Goal: Information Seeking & Learning: Learn about a topic

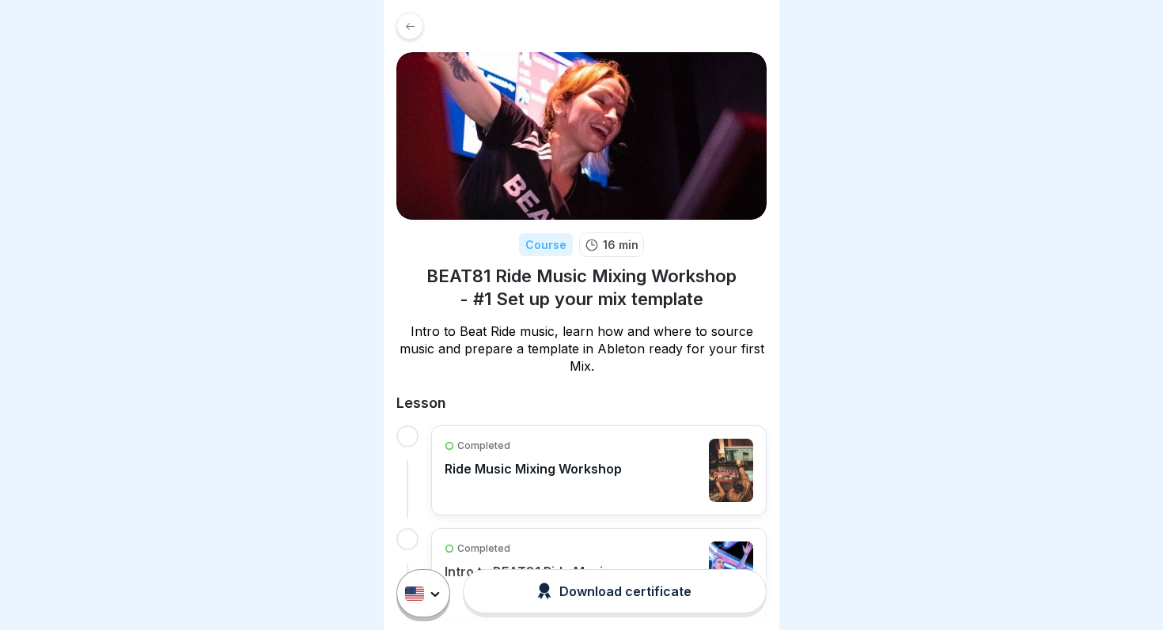
click at [611, 448] on div "Completed" at bounding box center [532, 446] width 177 height 14
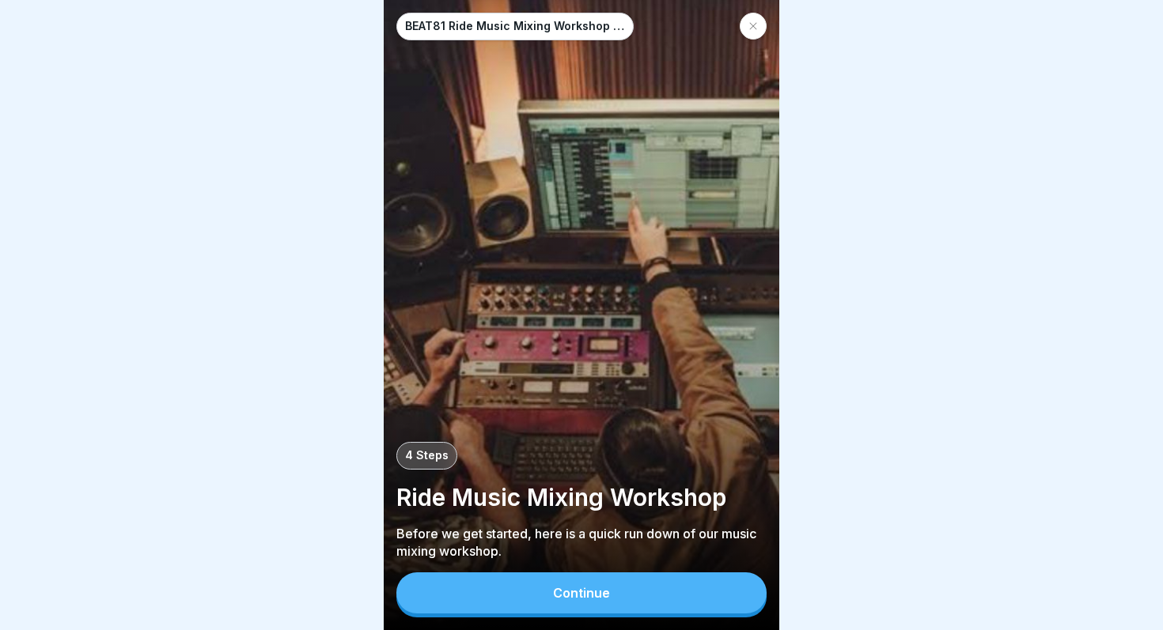
click at [584, 603] on button "Continue" at bounding box center [581, 593] width 370 height 41
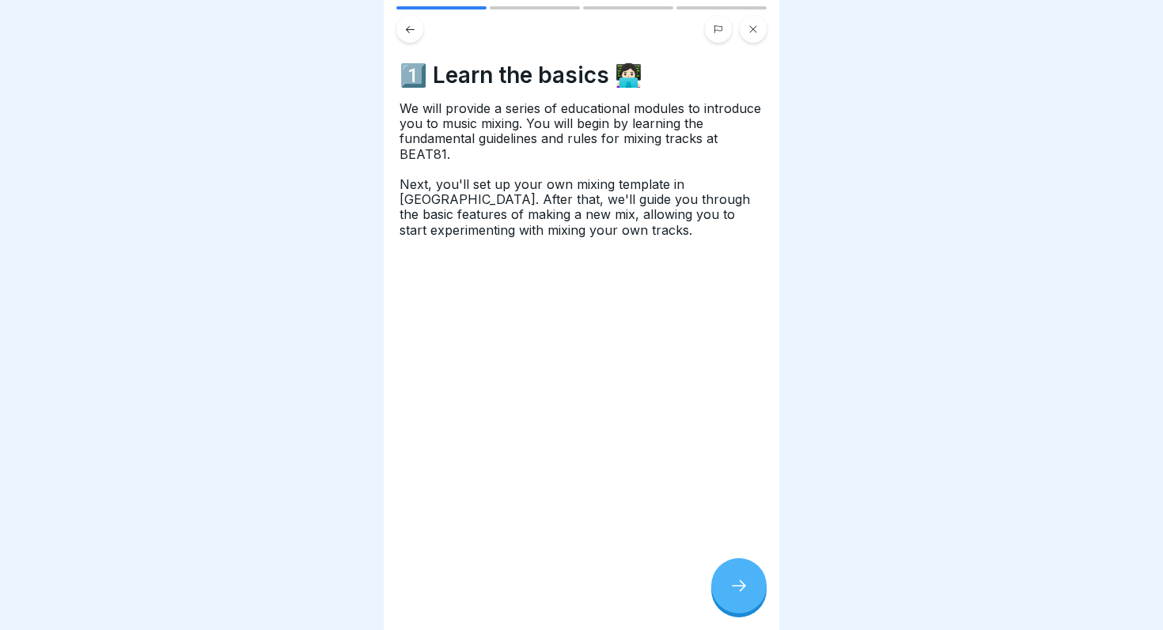
click at [723, 584] on div at bounding box center [738, 585] width 55 height 55
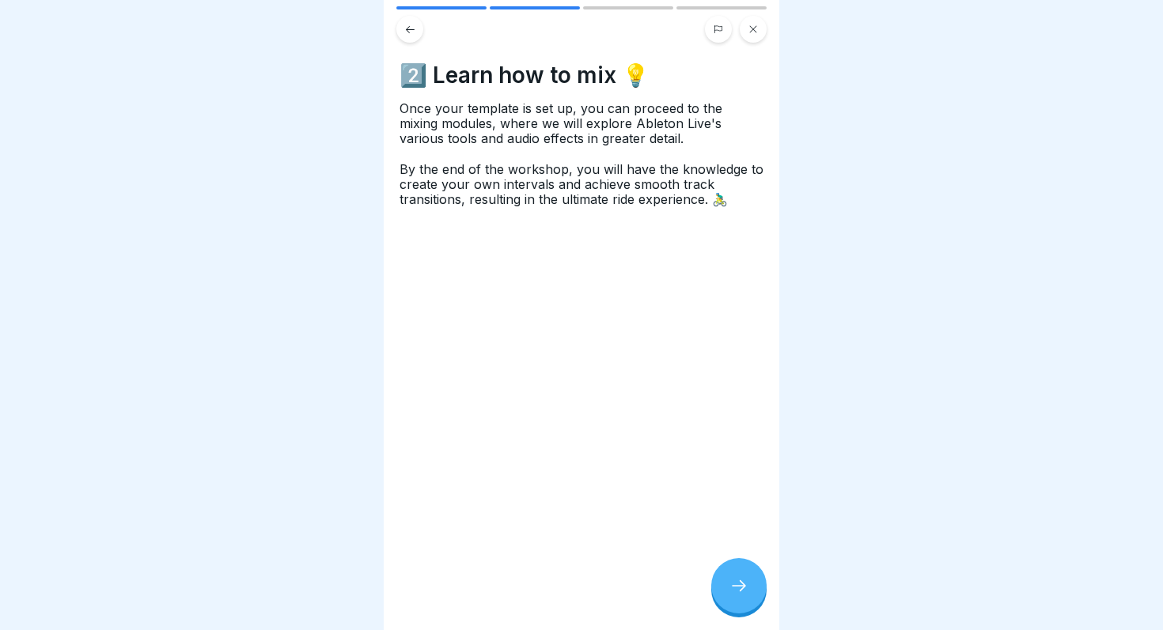
click at [723, 584] on div at bounding box center [738, 585] width 55 height 55
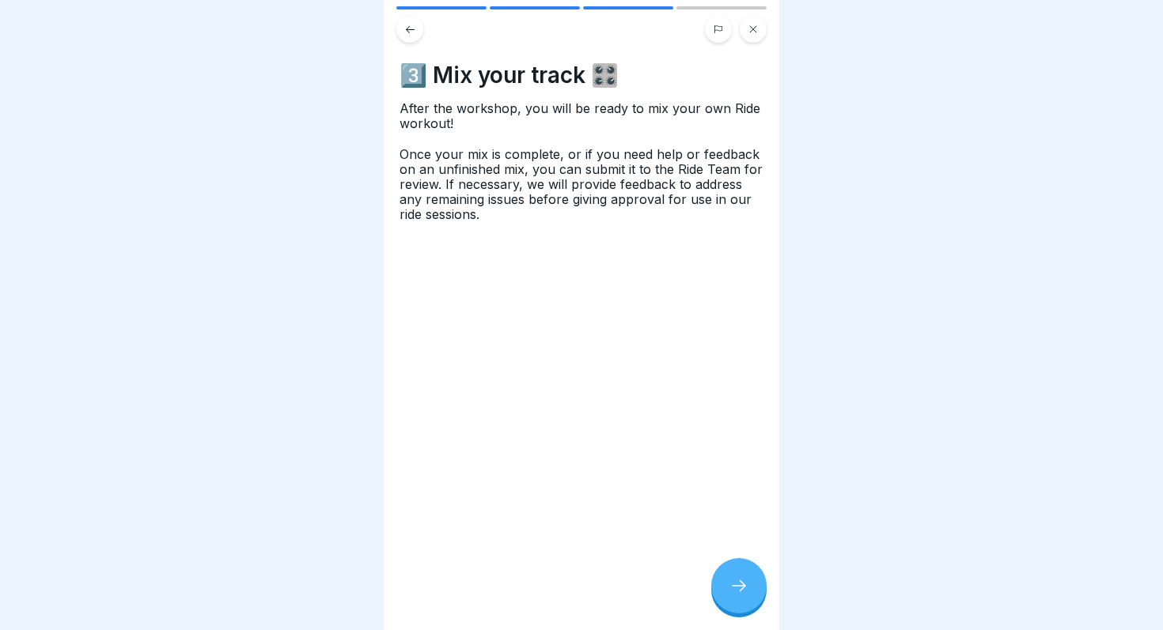
click at [723, 584] on div at bounding box center [738, 585] width 55 height 55
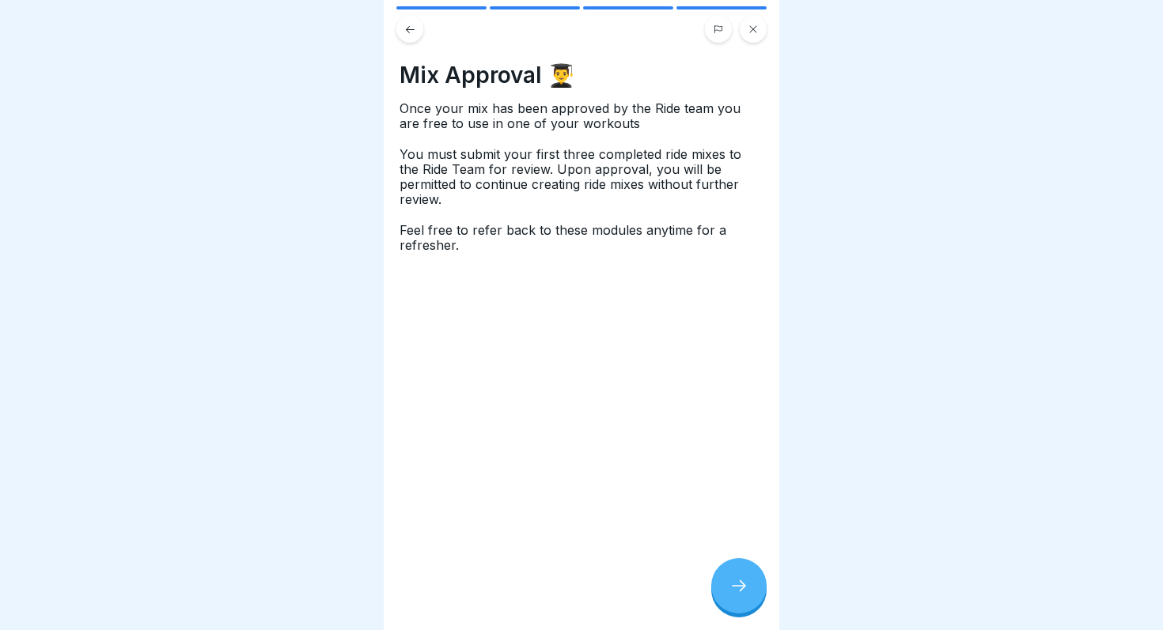
click at [723, 584] on div at bounding box center [738, 585] width 55 height 55
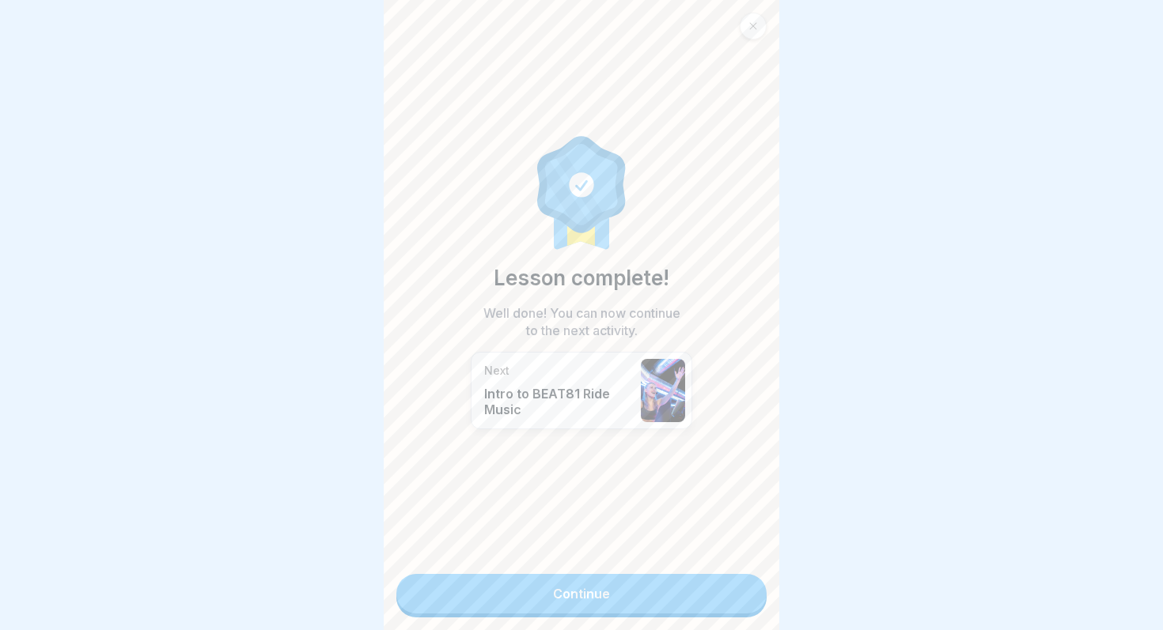
click at [723, 584] on link "Continue" at bounding box center [581, 594] width 370 height 40
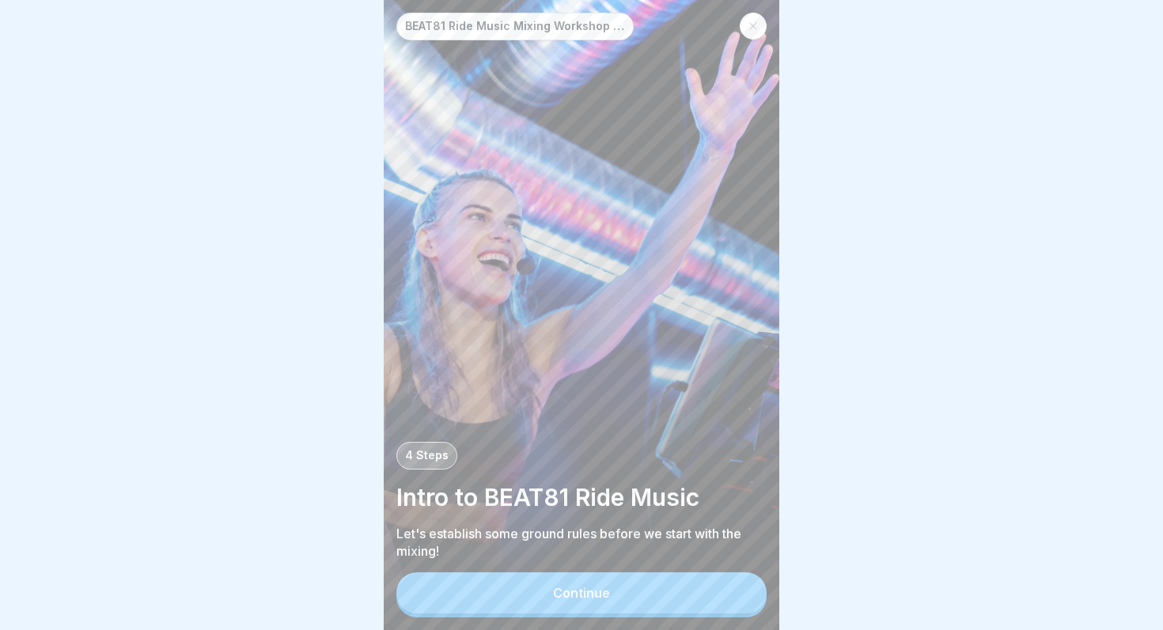
click at [716, 588] on button "Continue" at bounding box center [581, 593] width 370 height 41
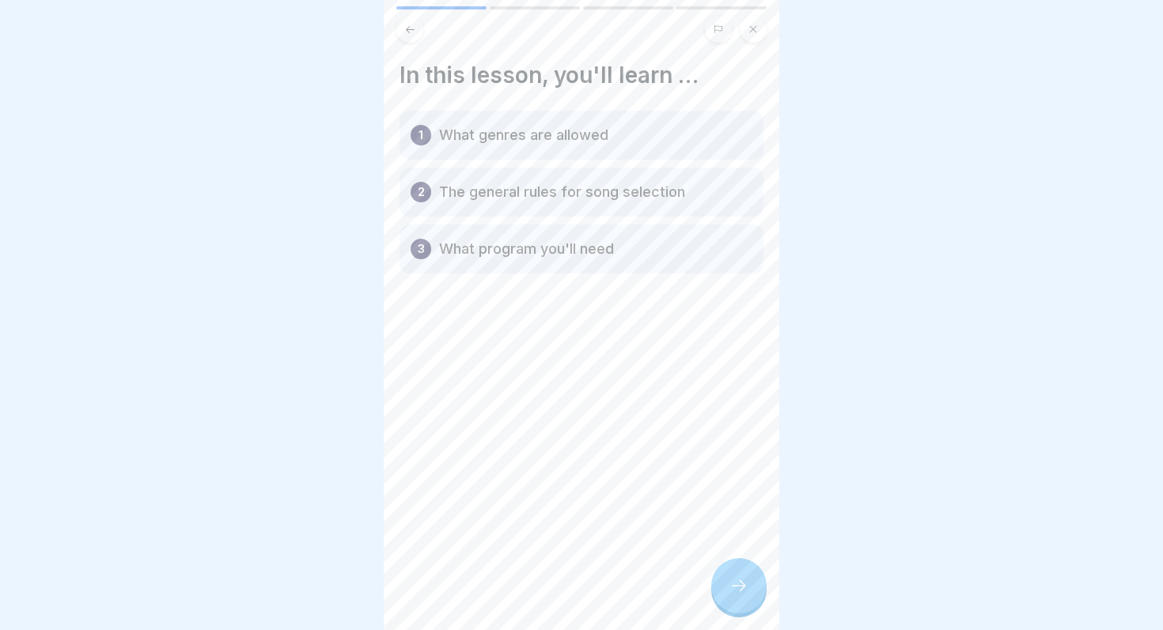
click at [730, 582] on icon at bounding box center [738, 586] width 19 height 19
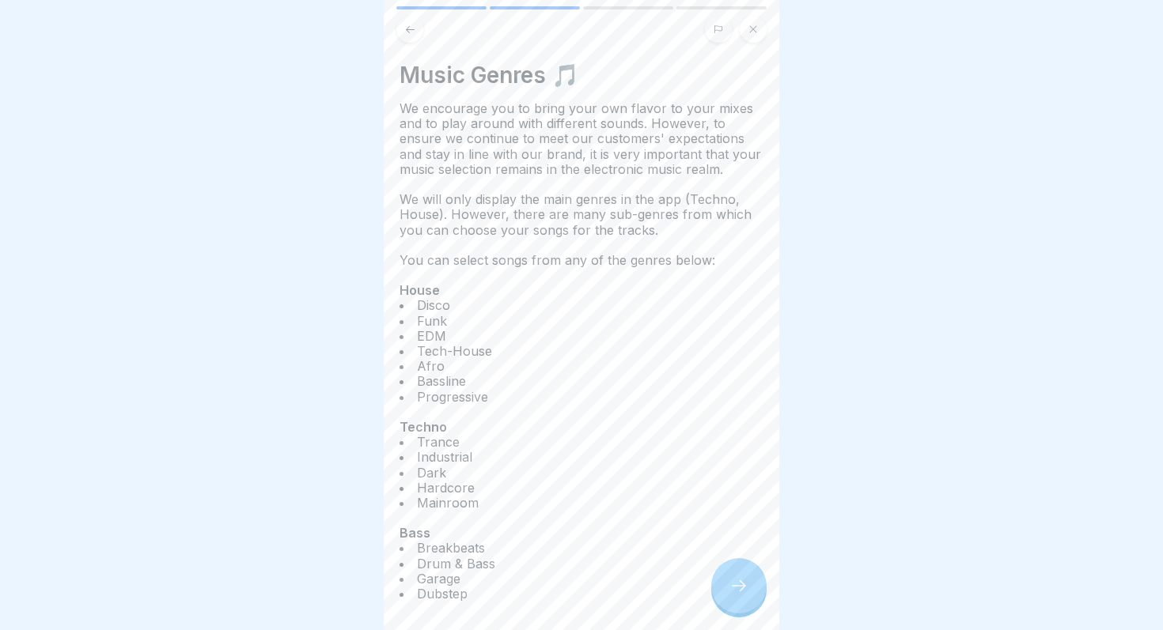
click at [730, 582] on icon at bounding box center [738, 586] width 19 height 19
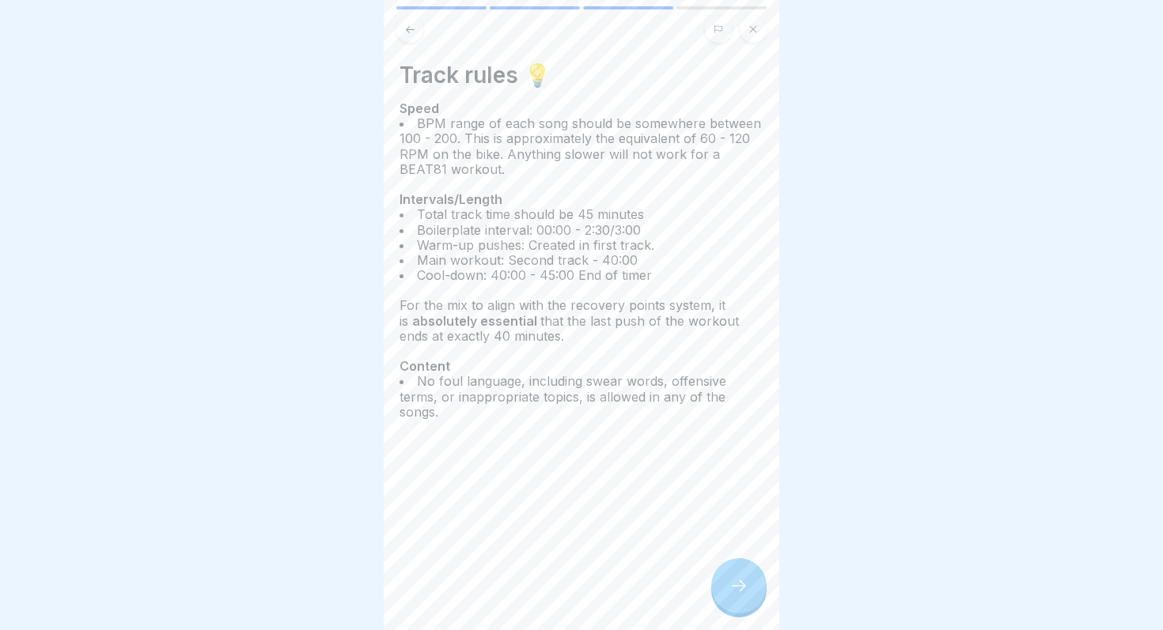
click at [730, 582] on icon at bounding box center [738, 586] width 19 height 19
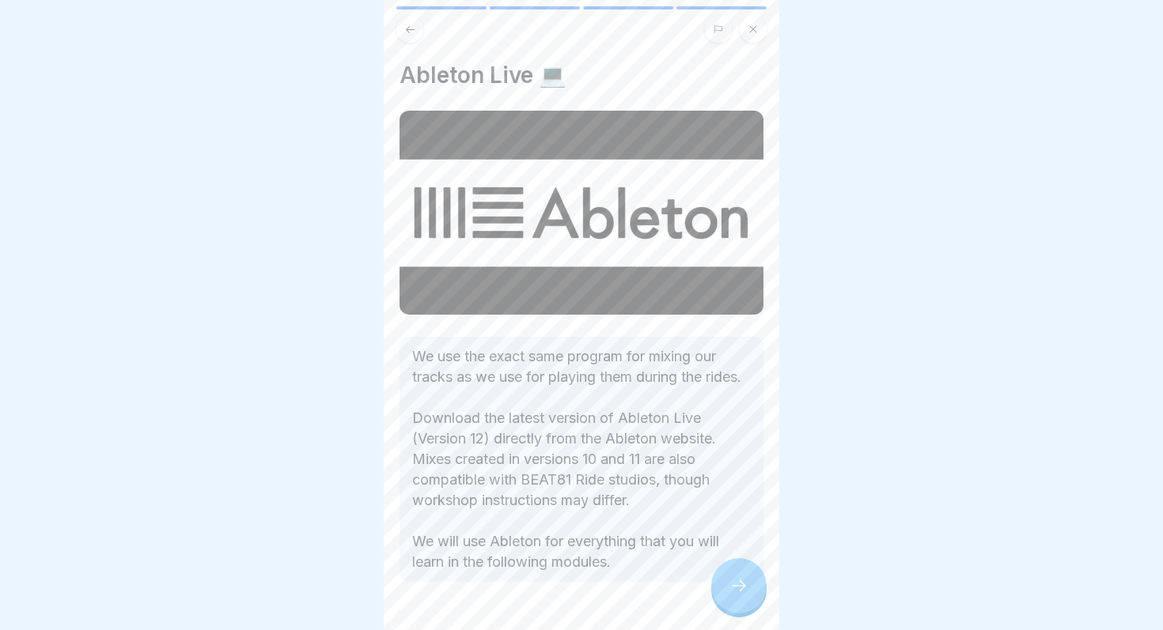
click at [730, 582] on icon at bounding box center [738, 586] width 19 height 19
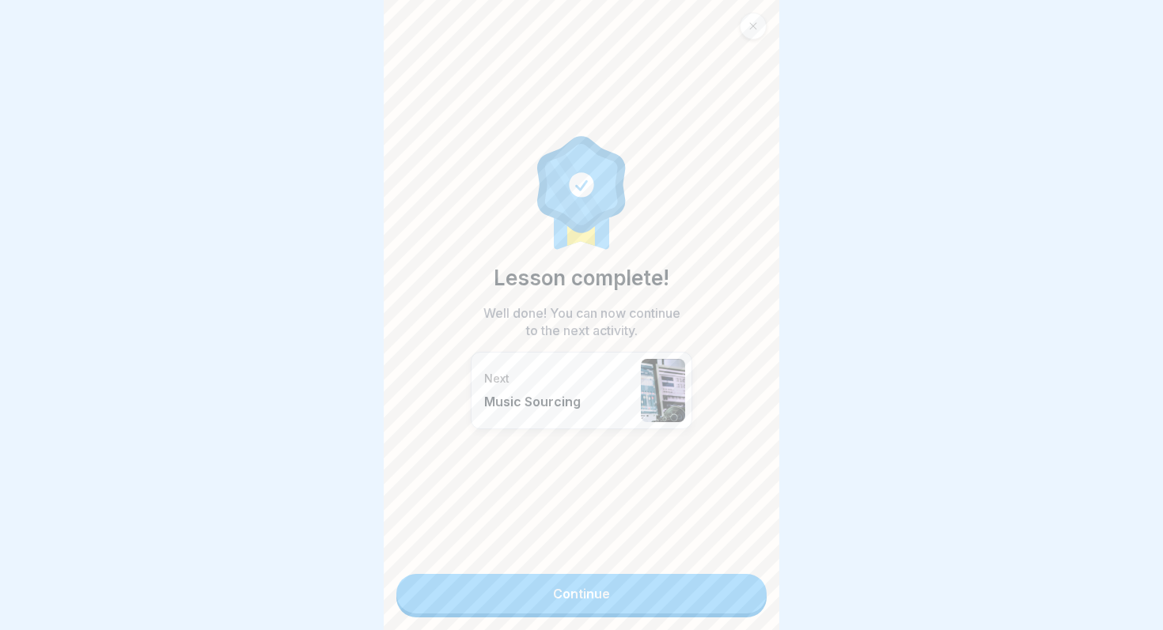
click at [730, 582] on link "Continue" at bounding box center [581, 594] width 370 height 40
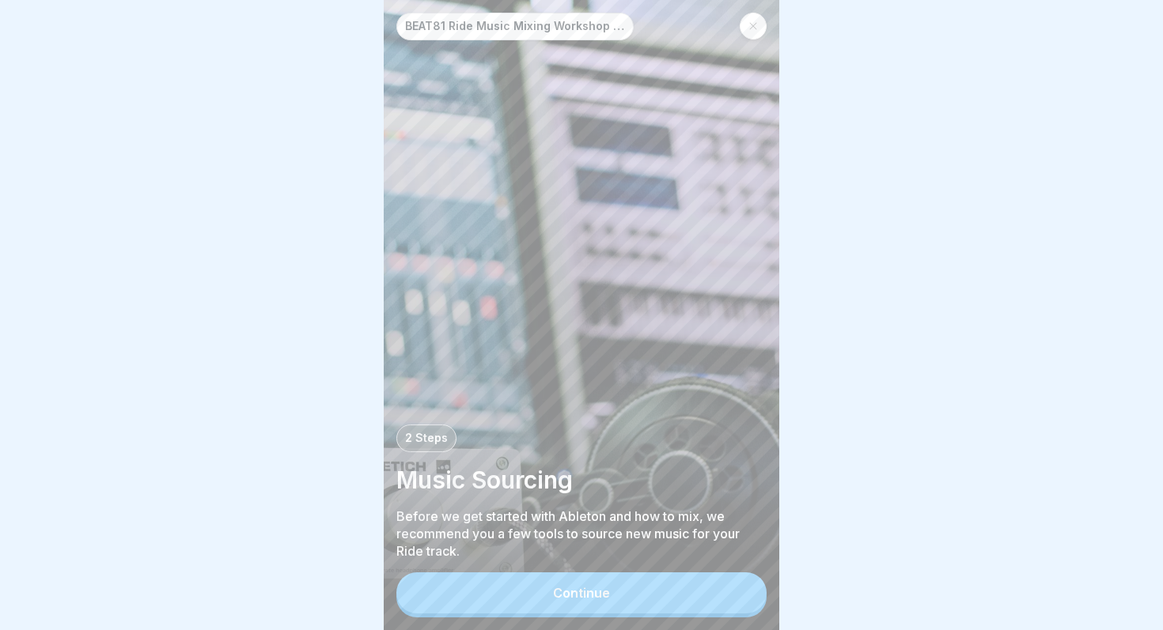
click at [730, 582] on button "Continue" at bounding box center [581, 593] width 370 height 41
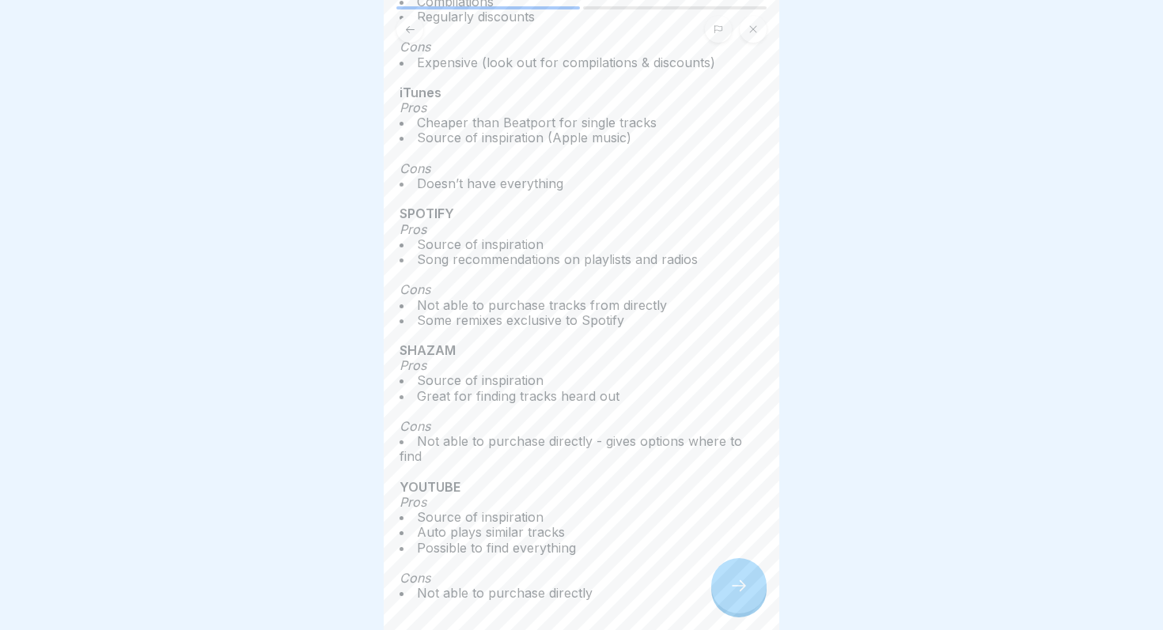
scroll to position [233, 0]
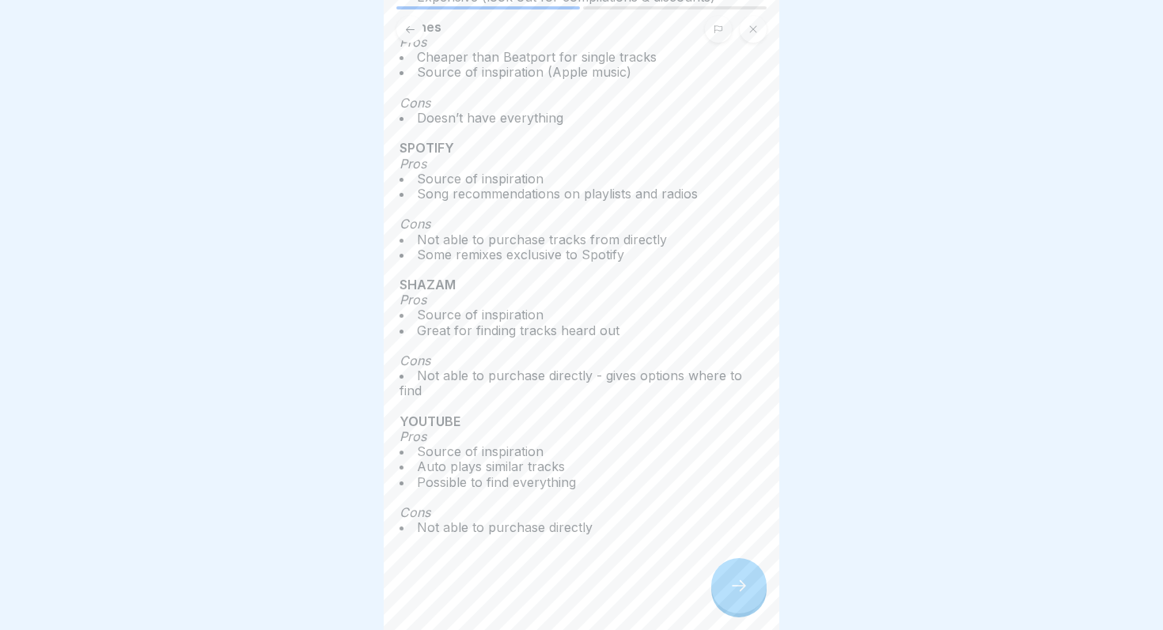
click at [739, 579] on icon at bounding box center [738, 586] width 19 height 19
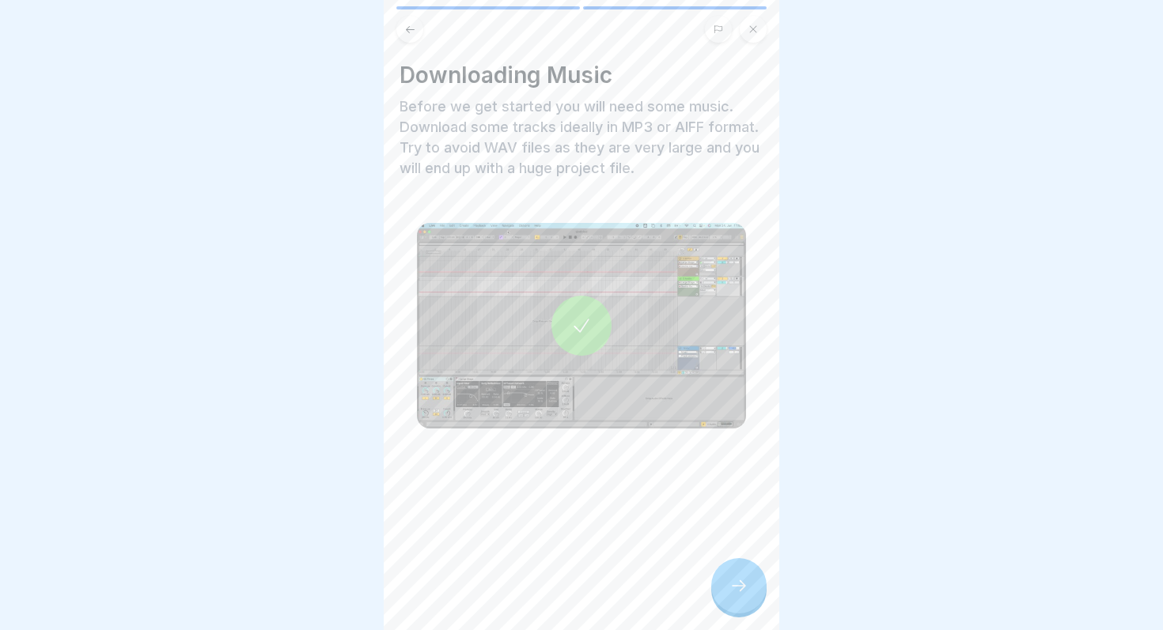
click at [591, 323] on icon at bounding box center [581, 326] width 22 height 22
click at [739, 573] on div at bounding box center [738, 585] width 55 height 55
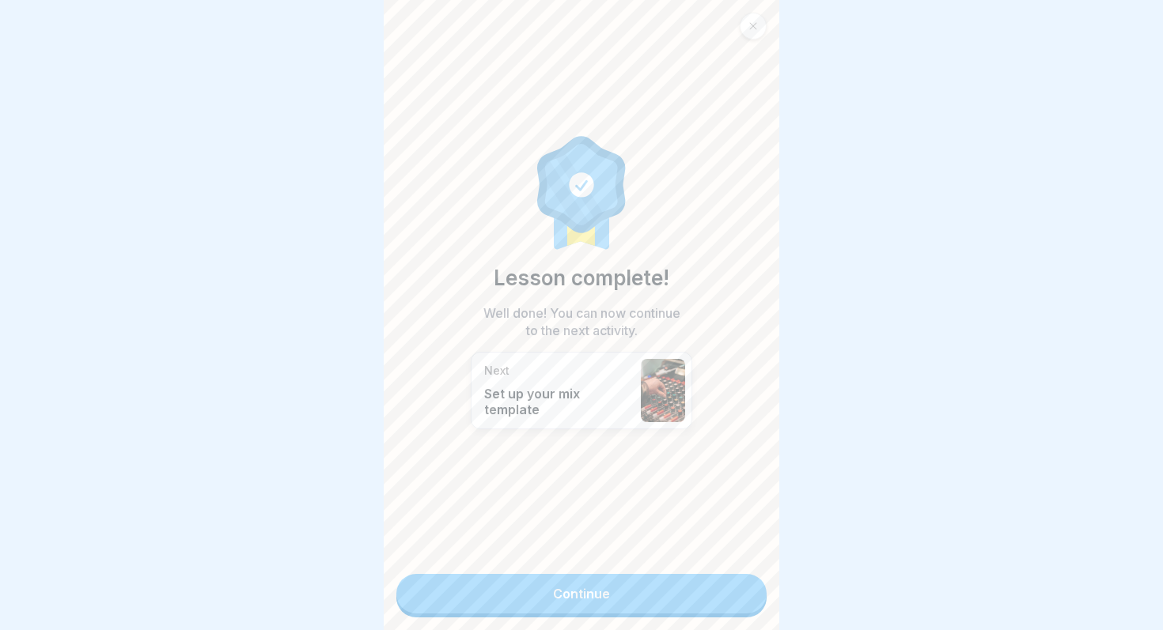
click at [688, 588] on link "Continue" at bounding box center [581, 594] width 370 height 40
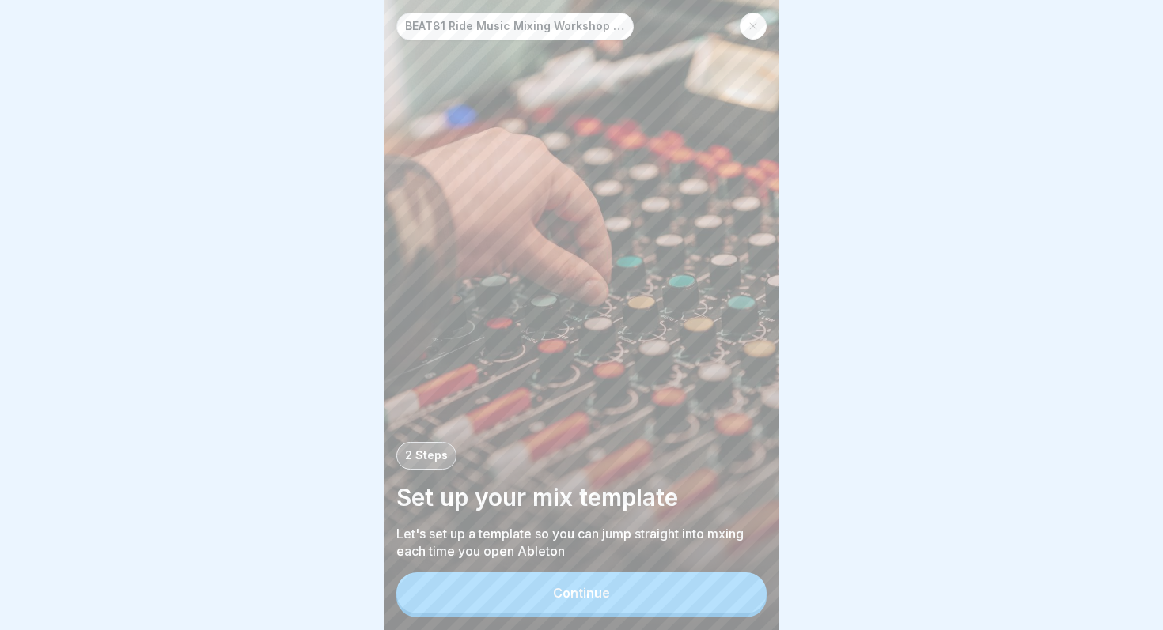
click at [688, 588] on button "Continue" at bounding box center [581, 593] width 370 height 41
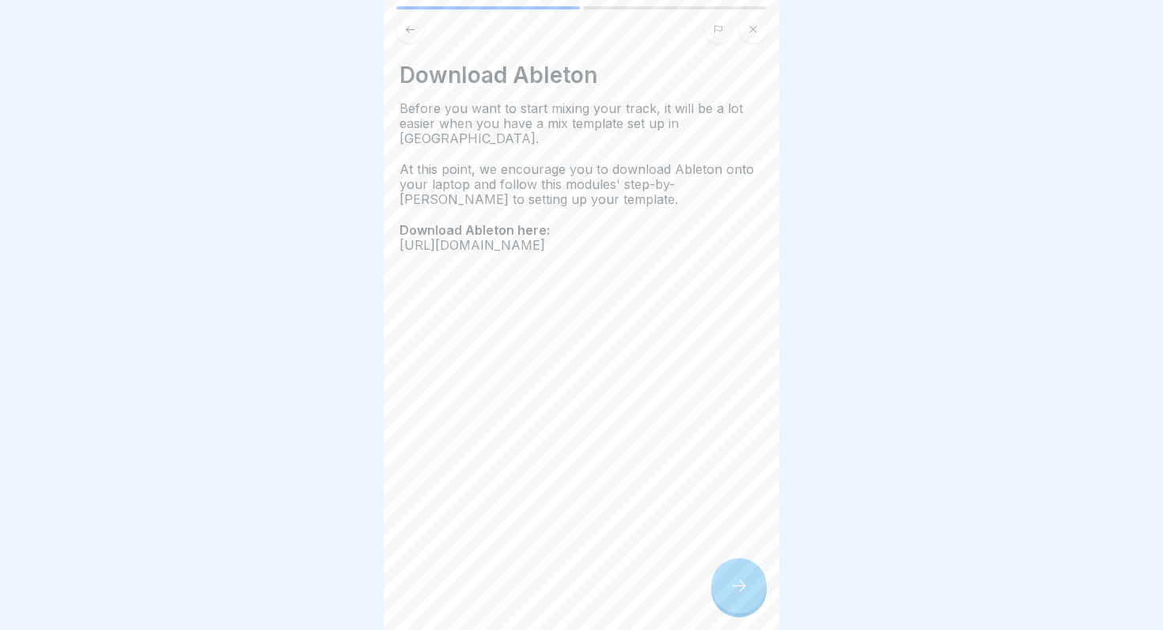
click at [735, 592] on icon at bounding box center [738, 586] width 19 height 19
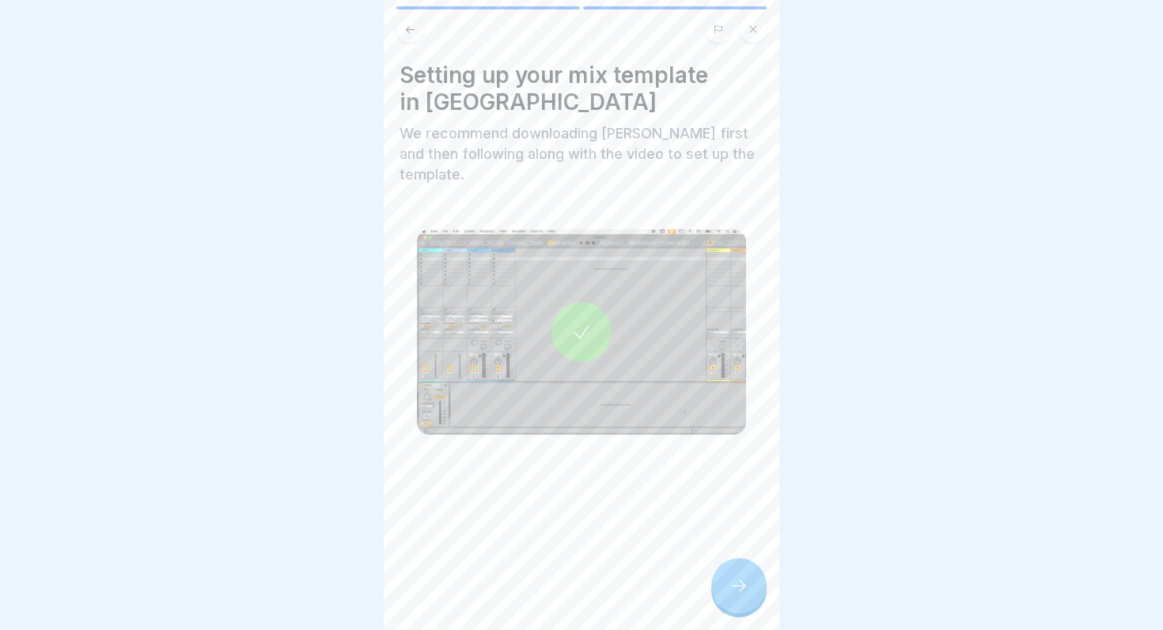
click at [735, 592] on icon at bounding box center [738, 586] width 19 height 19
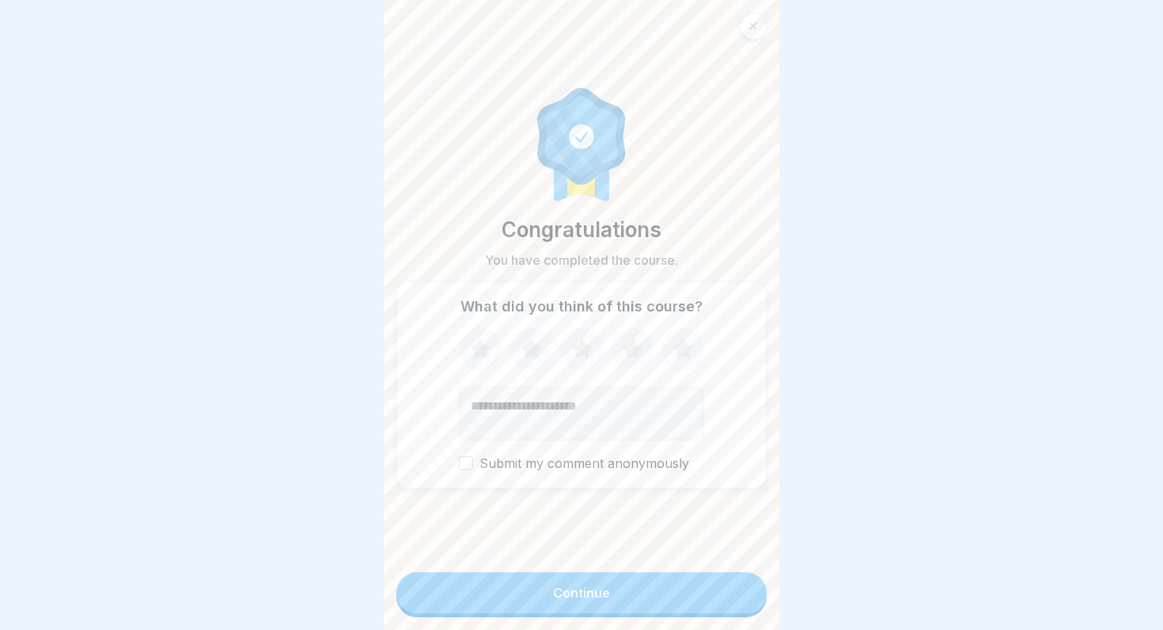
click at [735, 592] on button "Continue" at bounding box center [581, 593] width 370 height 41
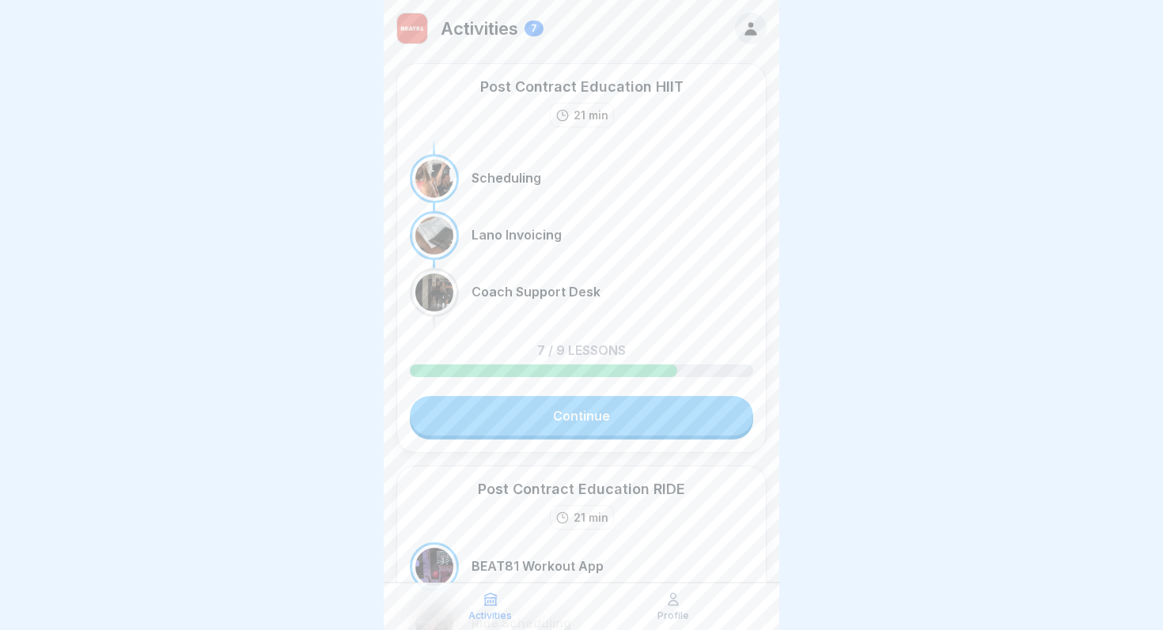
click at [612, 418] on link "Continue" at bounding box center [581, 416] width 343 height 40
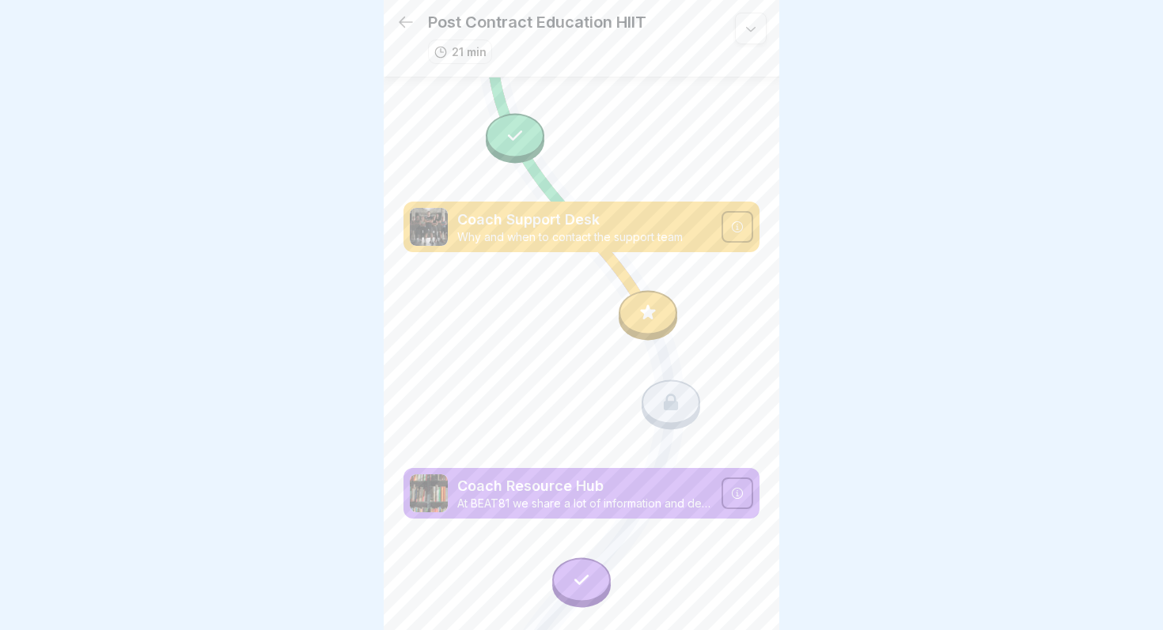
scroll to position [587, 0]
click at [402, 25] on icon at bounding box center [406, 22] width 14 height 11
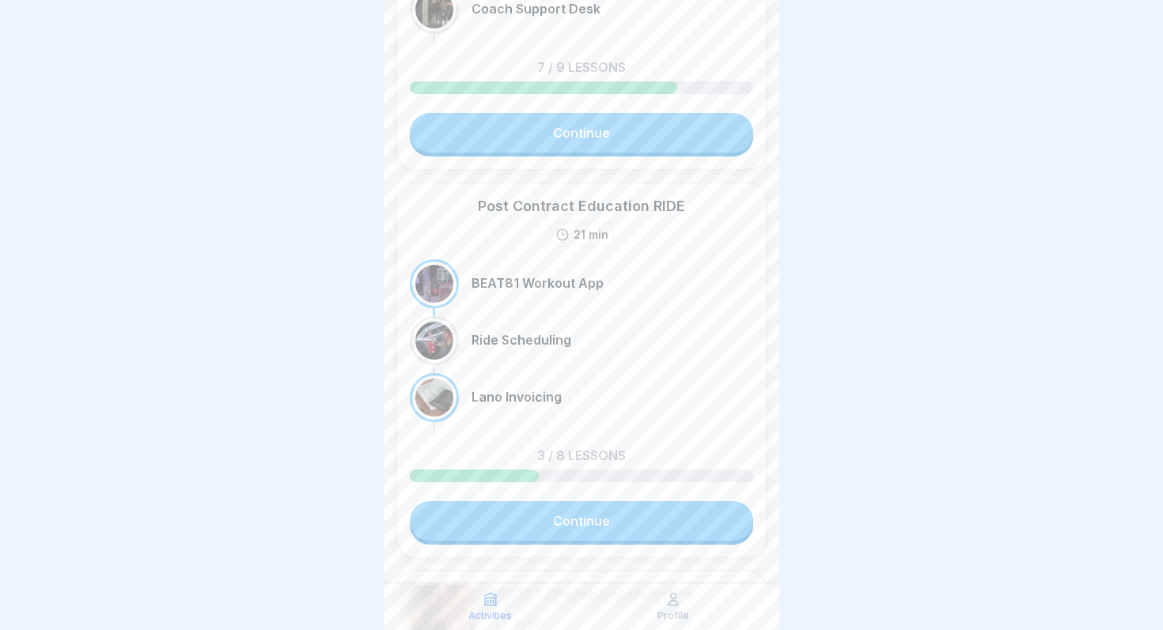
scroll to position [119, 0]
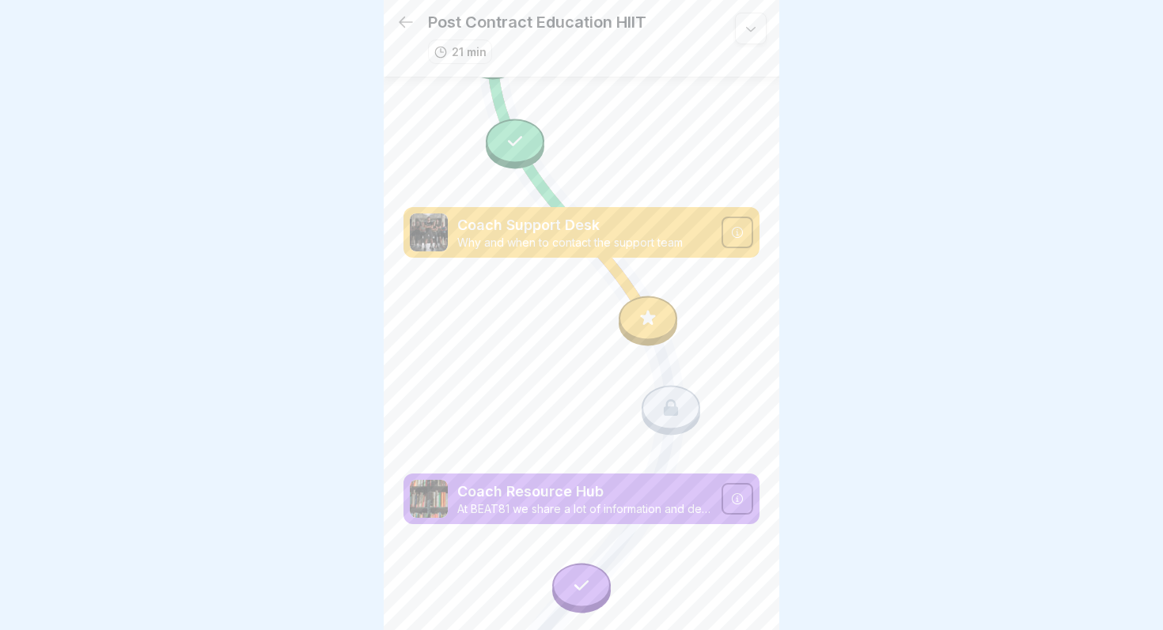
scroll to position [587, 0]
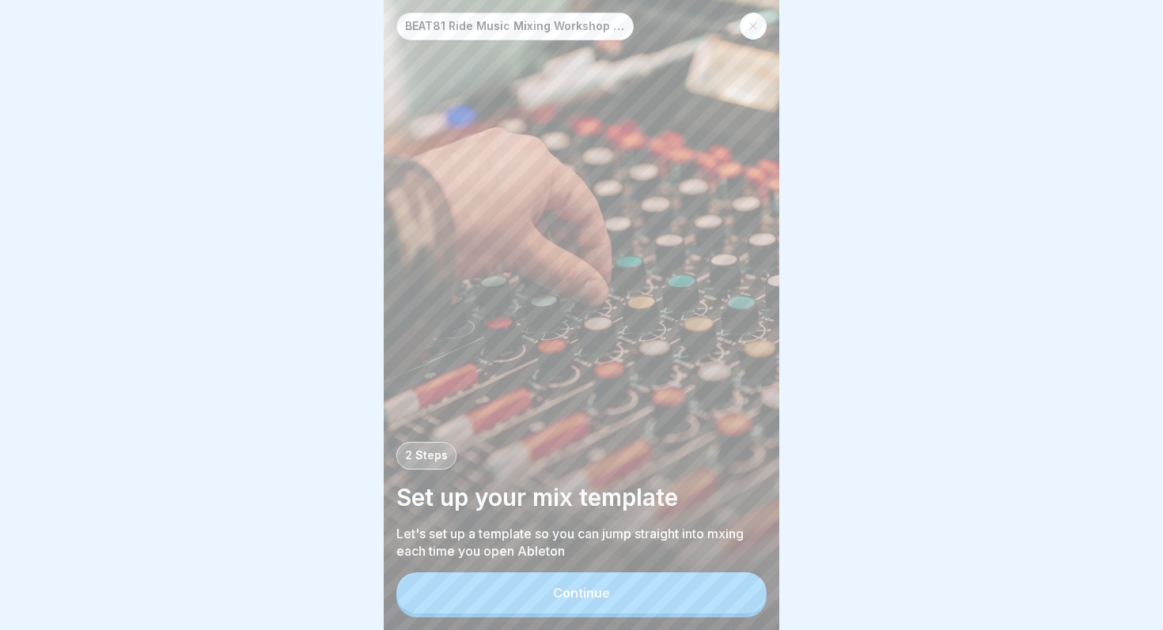
click at [482, 584] on button "Continue" at bounding box center [581, 593] width 370 height 41
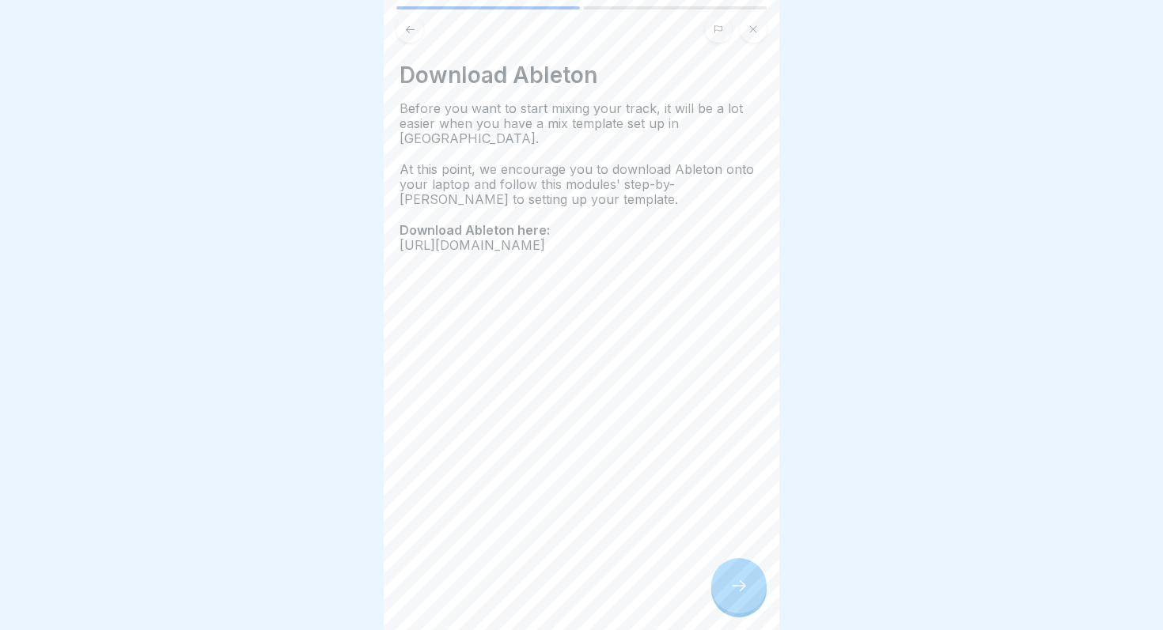
click at [730, 580] on icon at bounding box center [738, 586] width 19 height 19
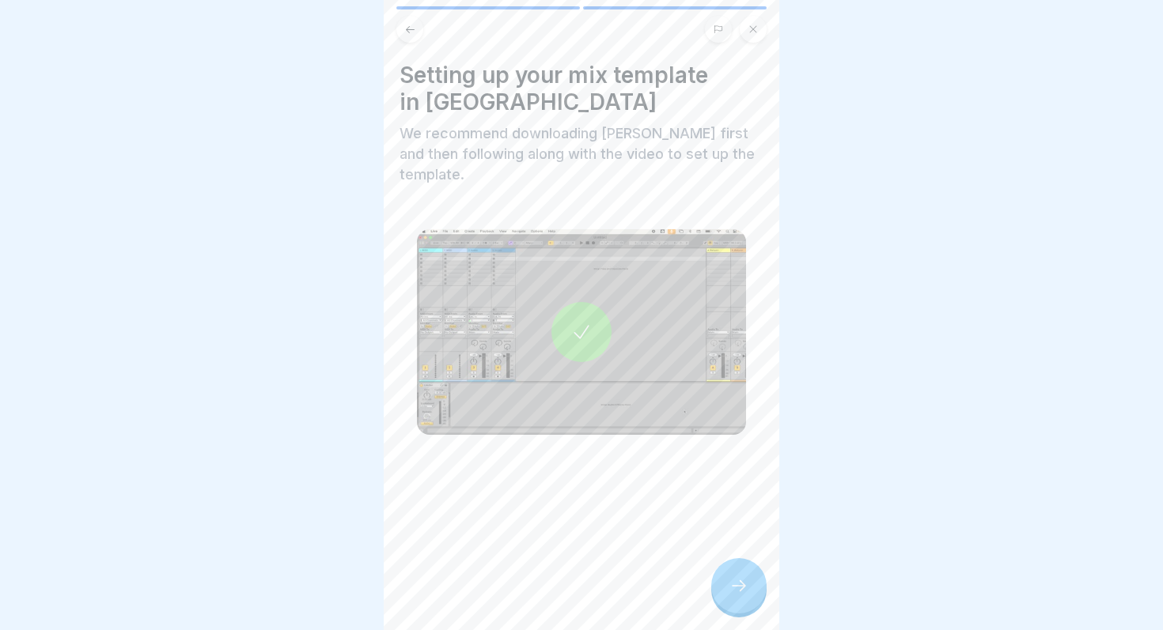
click at [592, 305] on div at bounding box center [581, 332] width 60 height 60
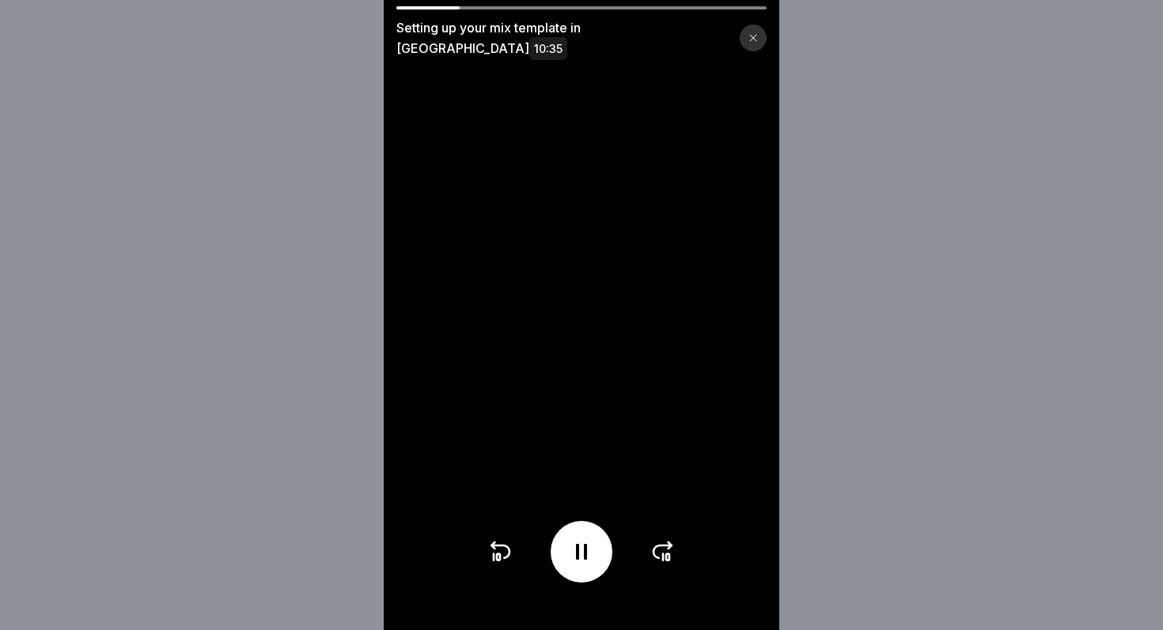
click at [660, 551] on icon at bounding box center [662, 551] width 25 height 25
click at [662, 546] on icon at bounding box center [662, 551] width 25 height 25
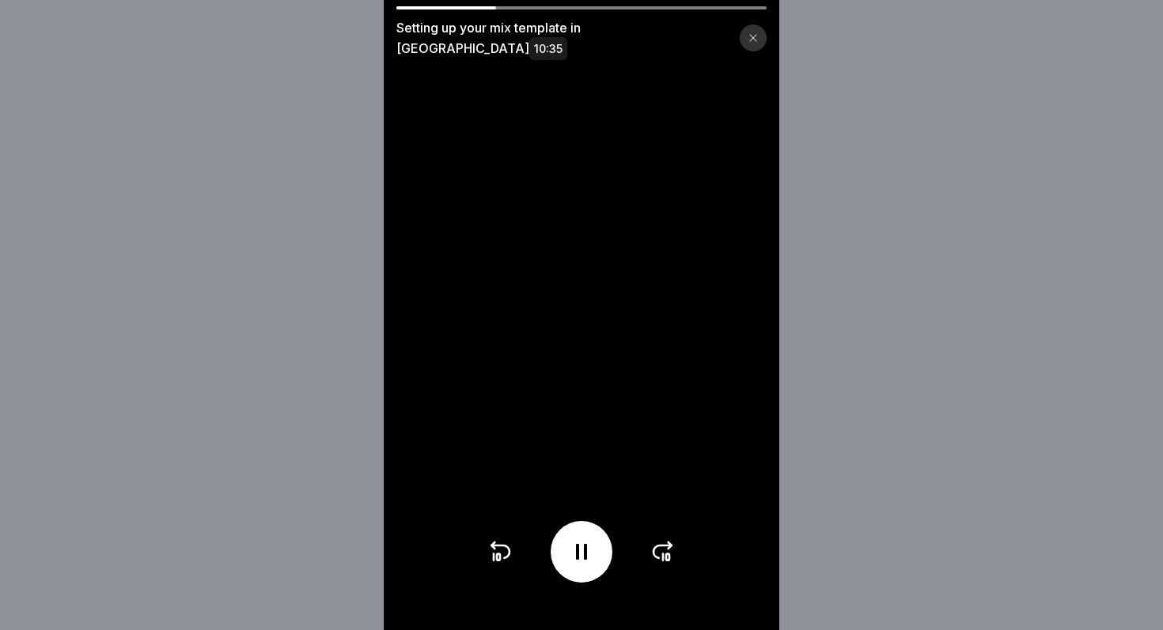
click at [662, 546] on icon at bounding box center [662, 551] width 25 height 25
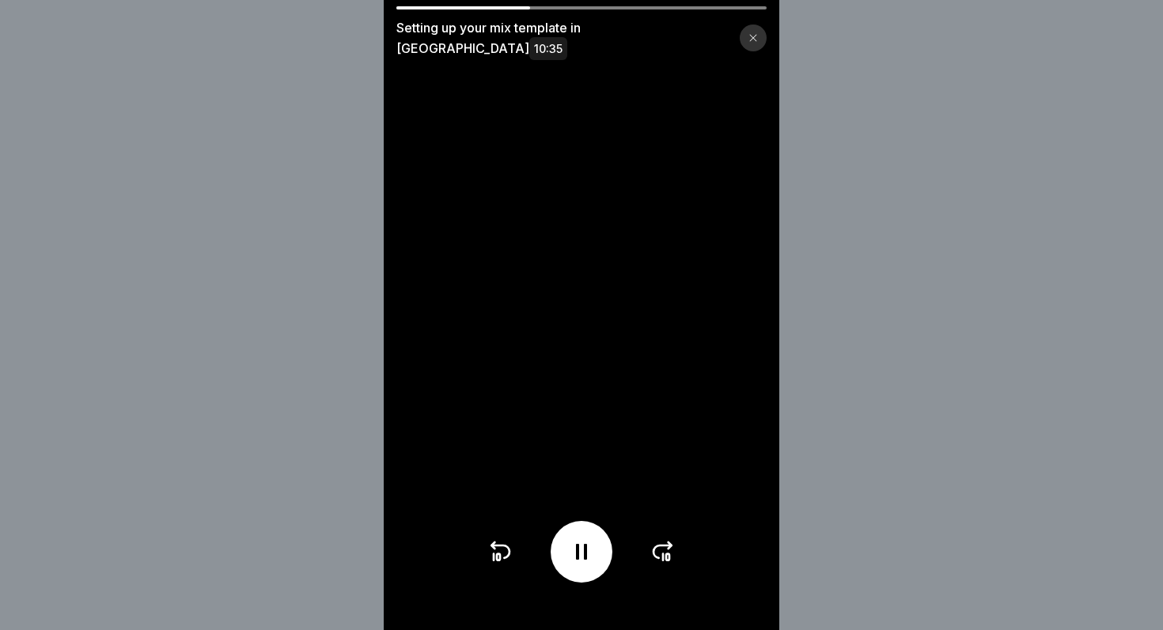
click at [662, 546] on icon at bounding box center [662, 551] width 25 height 25
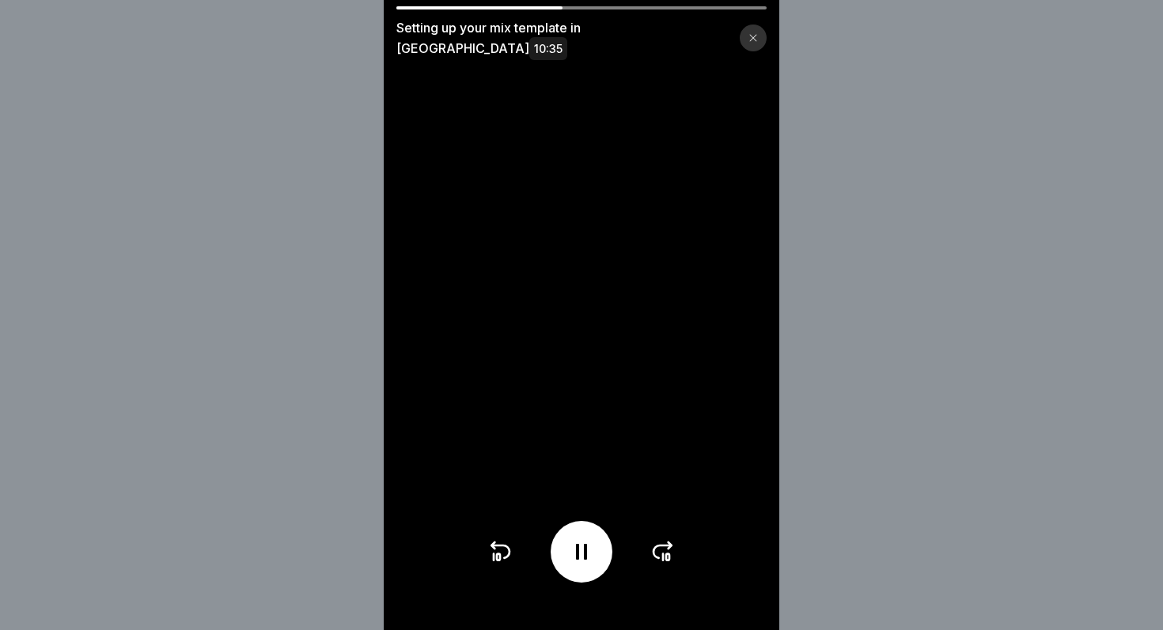
click at [662, 546] on icon at bounding box center [662, 551] width 25 height 25
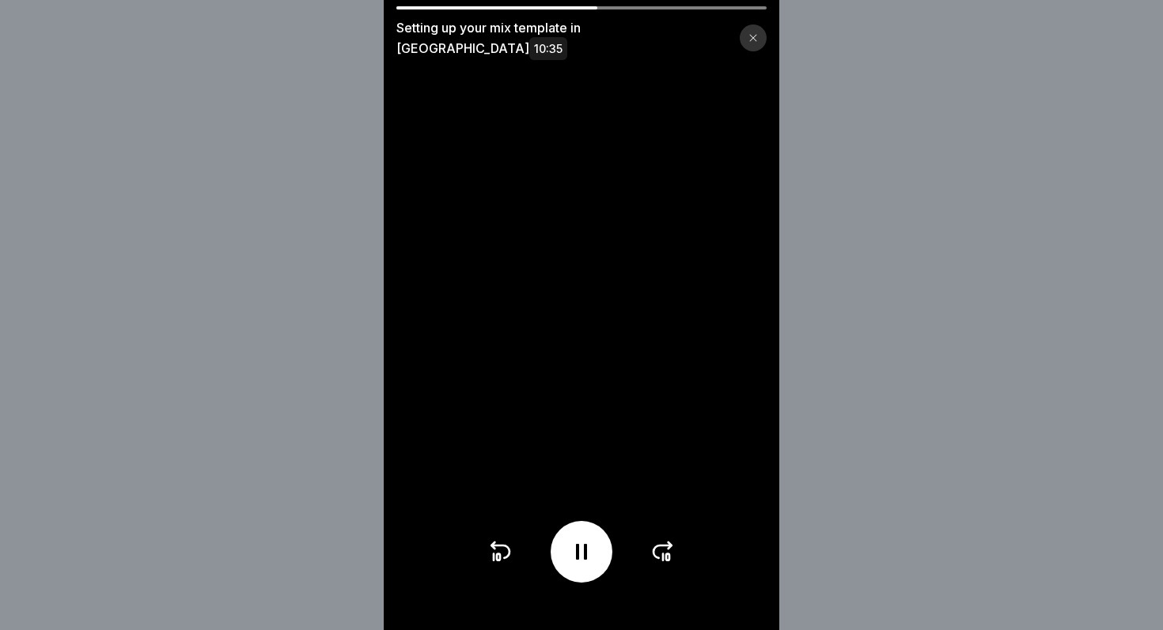
click at [662, 546] on icon at bounding box center [662, 551] width 25 height 25
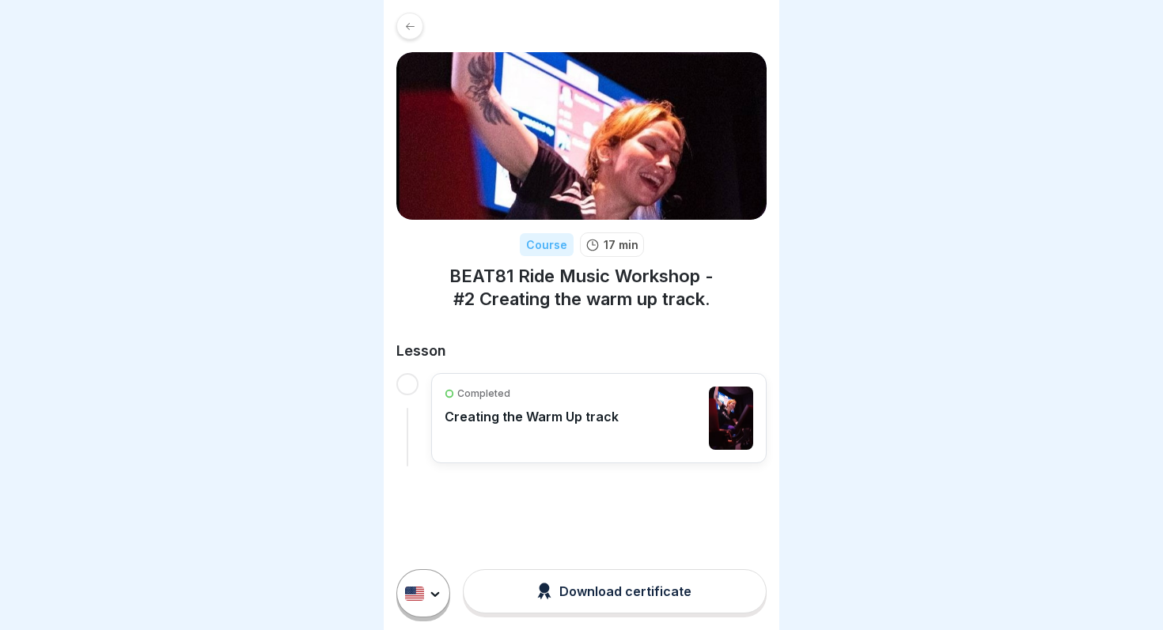
click at [578, 587] on div "Download certificate" at bounding box center [614, 591] width 154 height 17
click at [583, 426] on div "Completed Creating the Warm Up track" at bounding box center [531, 418] width 174 height 63
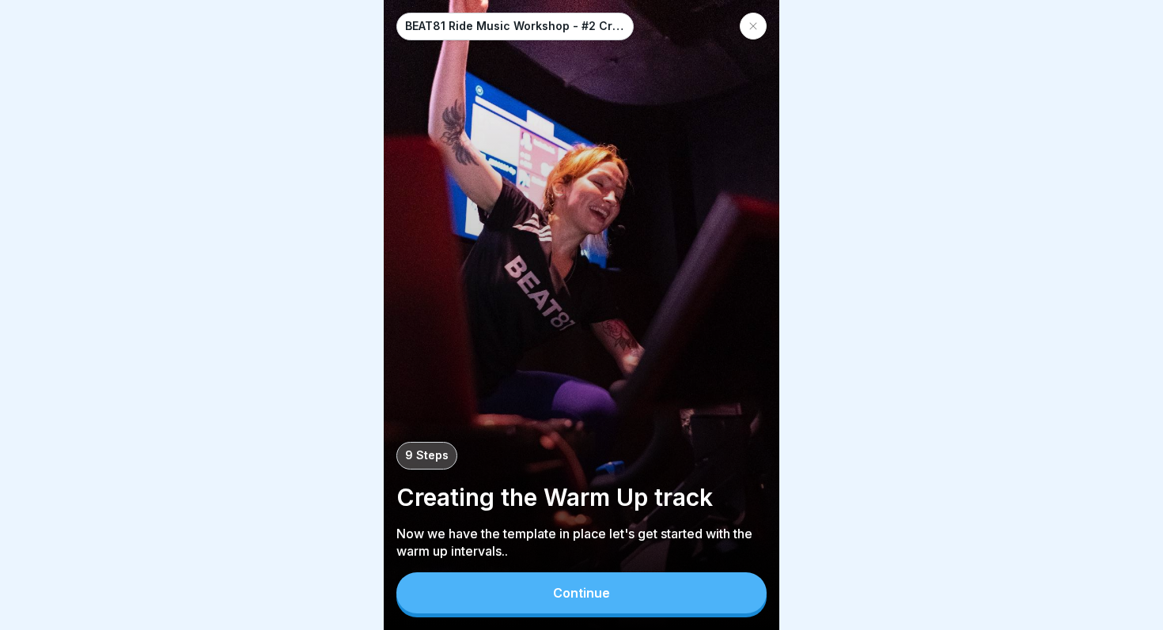
click at [562, 584] on button "Continue" at bounding box center [581, 593] width 370 height 41
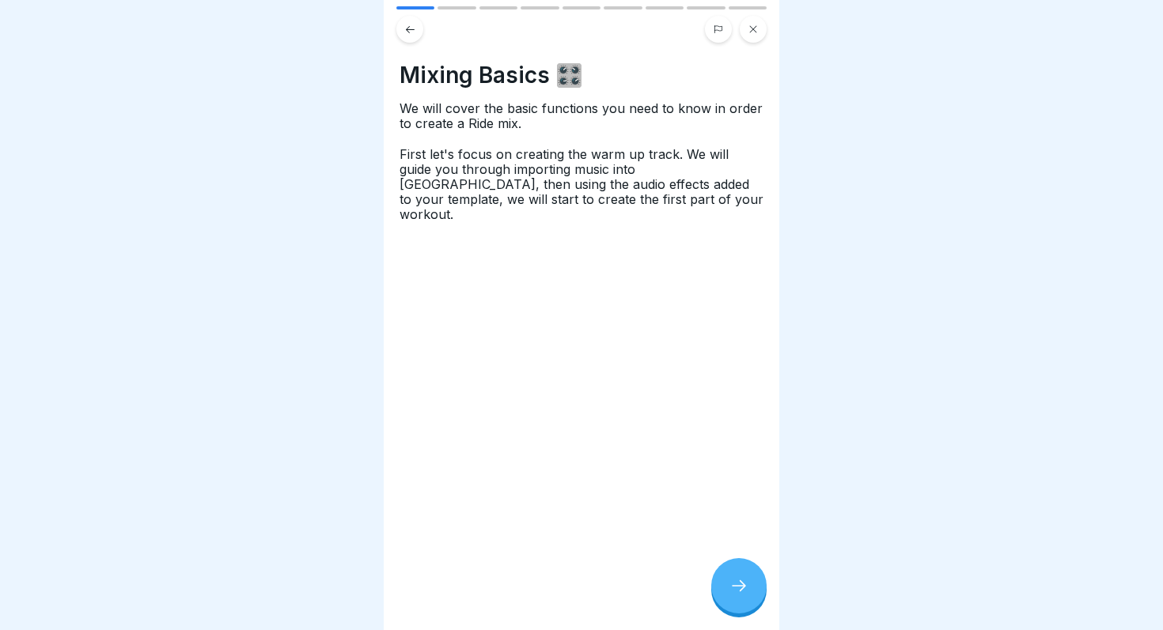
click at [726, 579] on div at bounding box center [738, 585] width 55 height 55
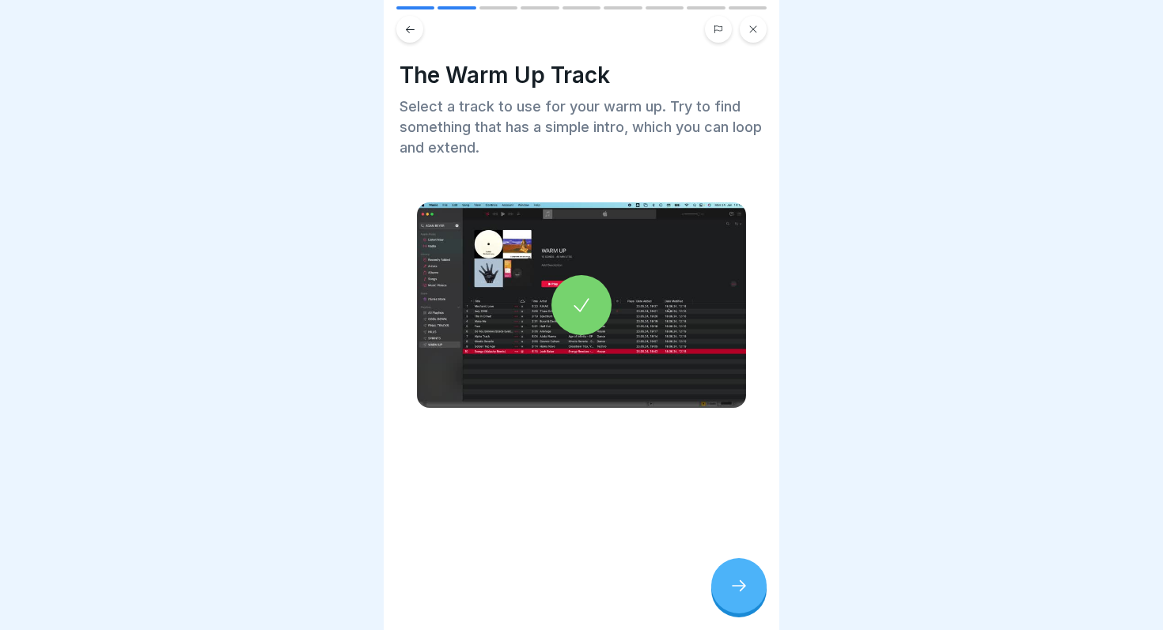
click at [726, 579] on div at bounding box center [738, 585] width 55 height 55
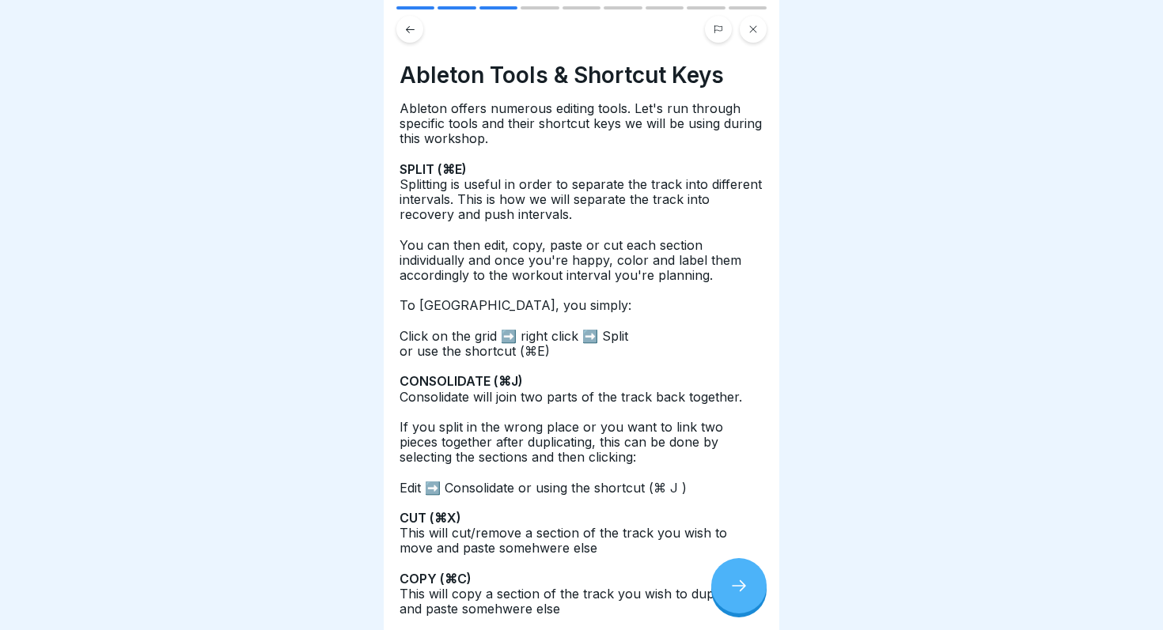
click at [726, 579] on div at bounding box center [738, 585] width 55 height 55
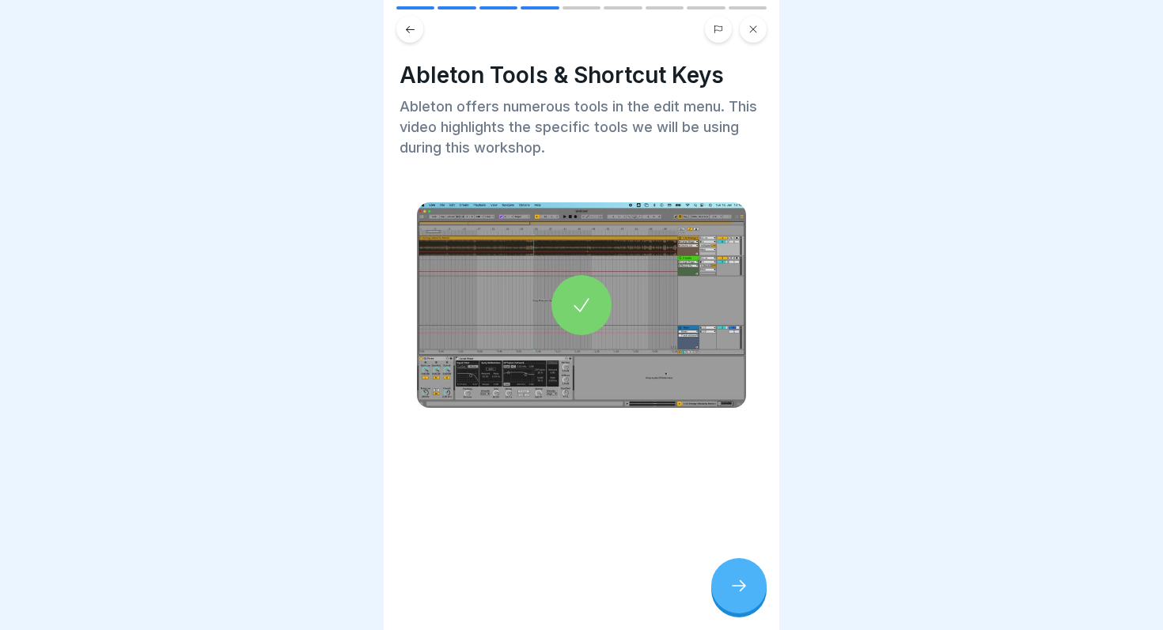
click at [580, 307] on icon at bounding box center [581, 305] width 22 height 22
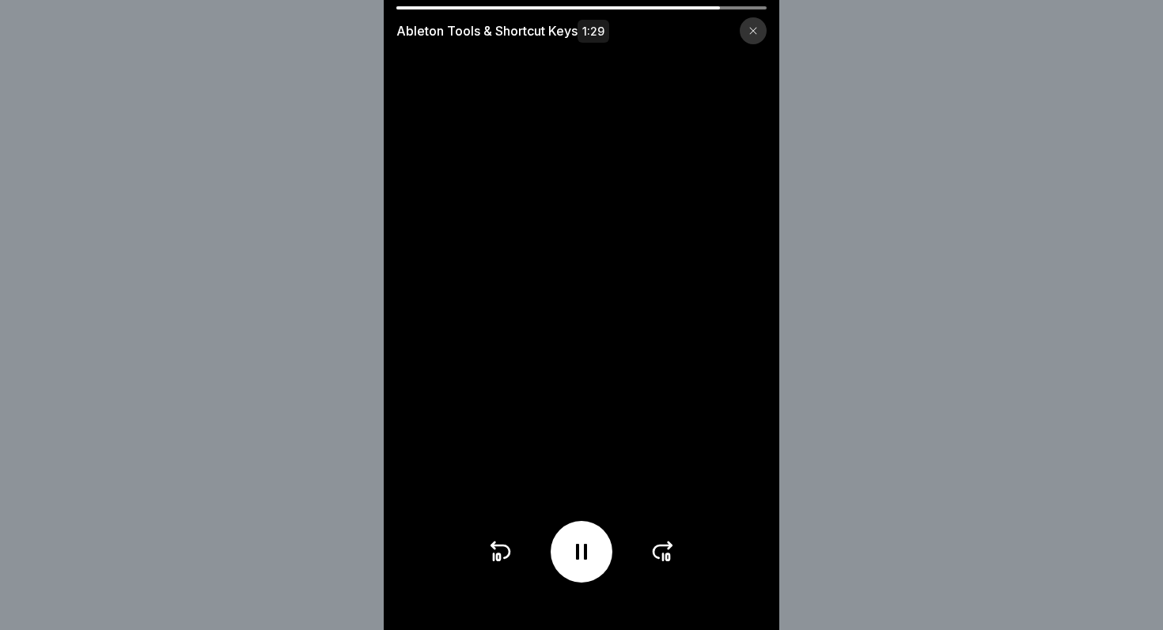
click at [663, 543] on icon at bounding box center [662, 551] width 25 height 25
click at [663, 543] on div at bounding box center [581, 552] width 188 height 62
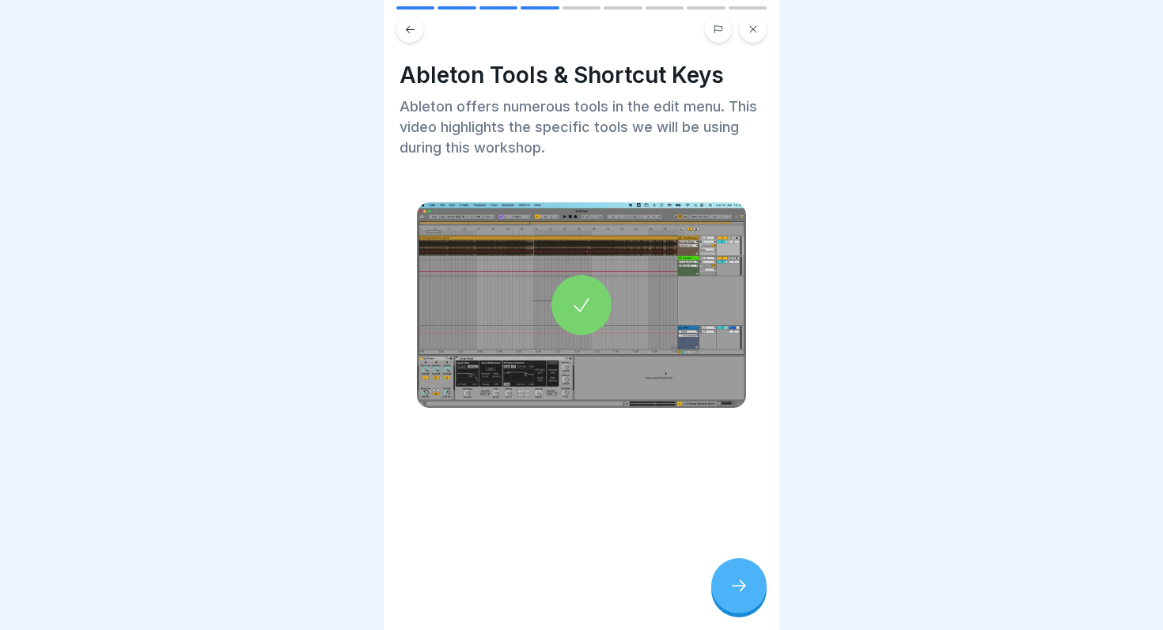
click at [727, 562] on div at bounding box center [738, 585] width 55 height 55
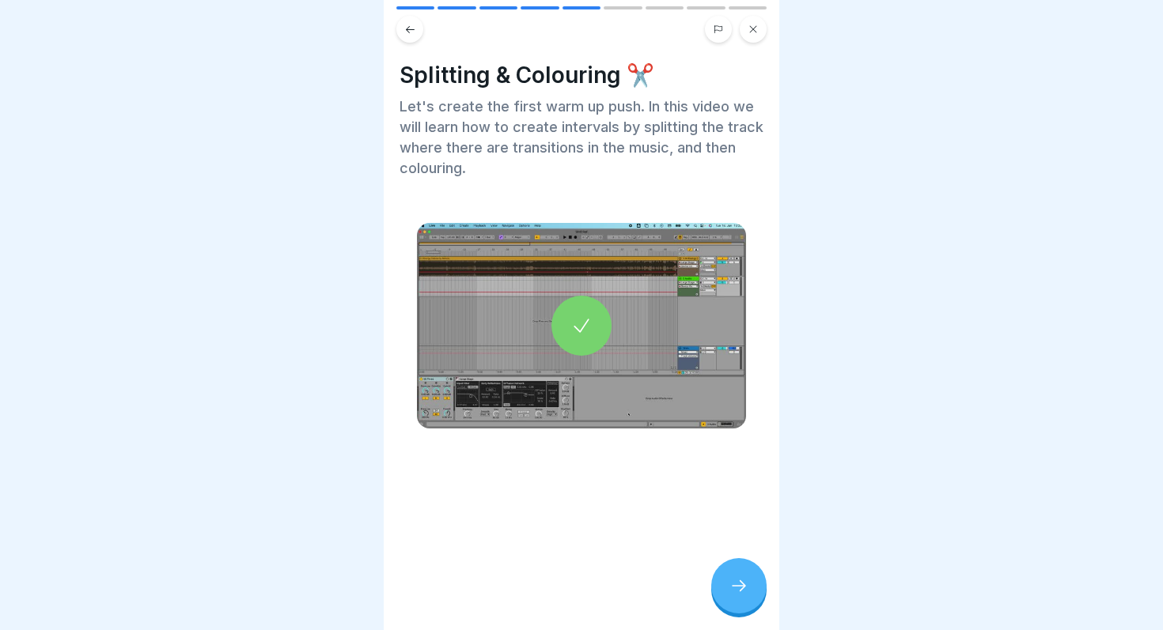
click at [578, 308] on div at bounding box center [581, 326] width 60 height 60
